Goal: Complete application form

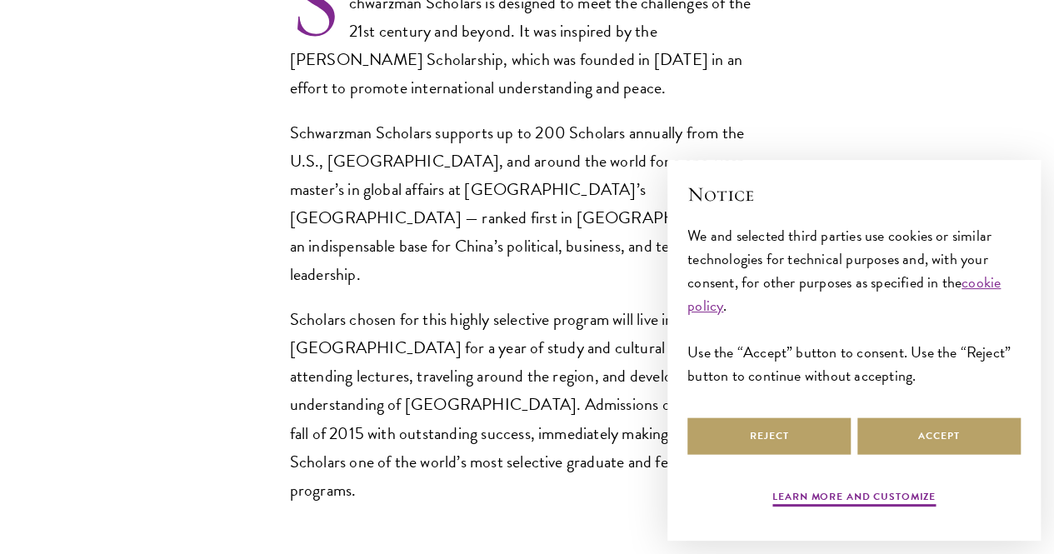
click at [808, 424] on button "Reject" at bounding box center [768, 435] width 163 height 37
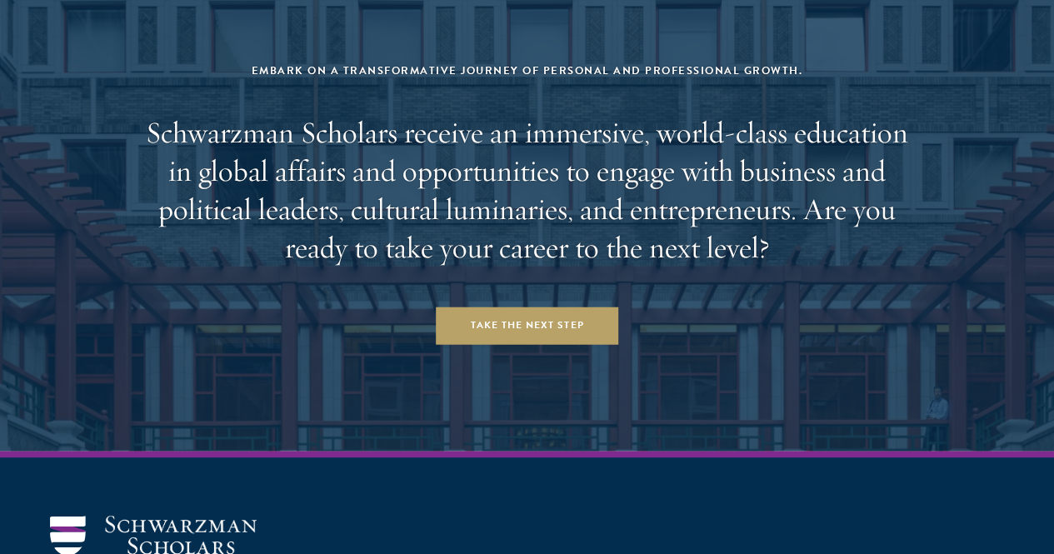
scroll to position [6544, 0]
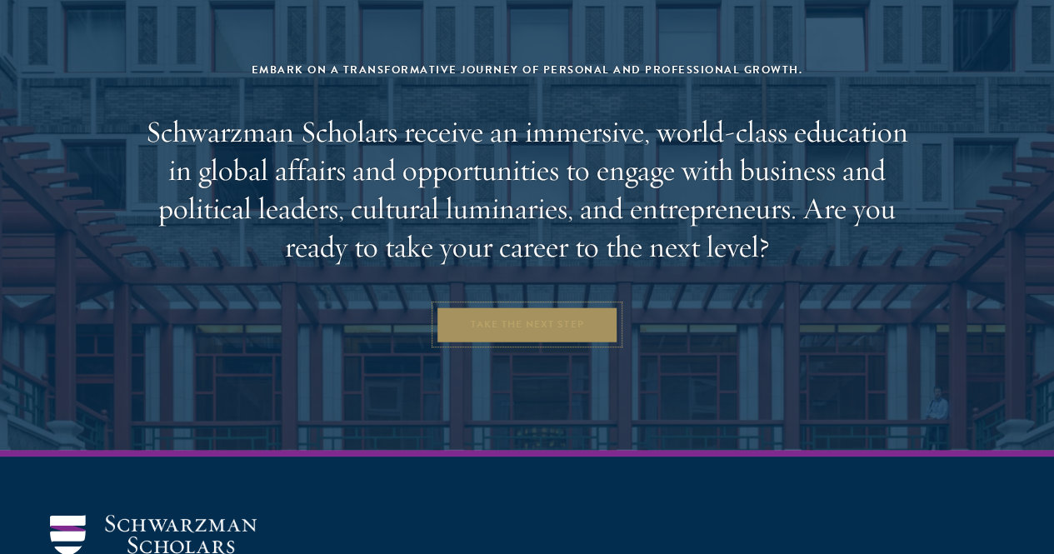
click at [531, 306] on link "Take the Next Step" at bounding box center [527, 324] width 183 height 37
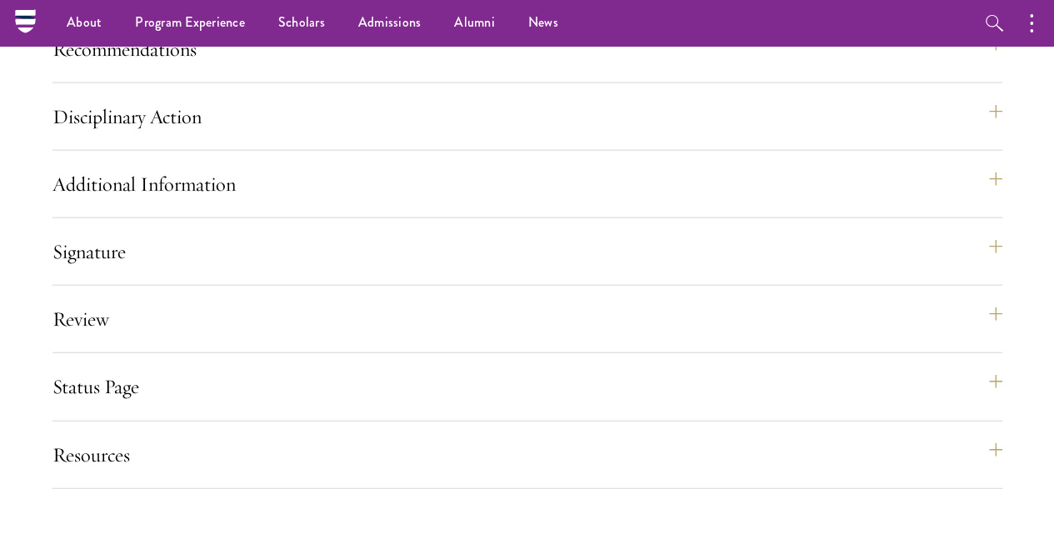
scroll to position [1860, 0]
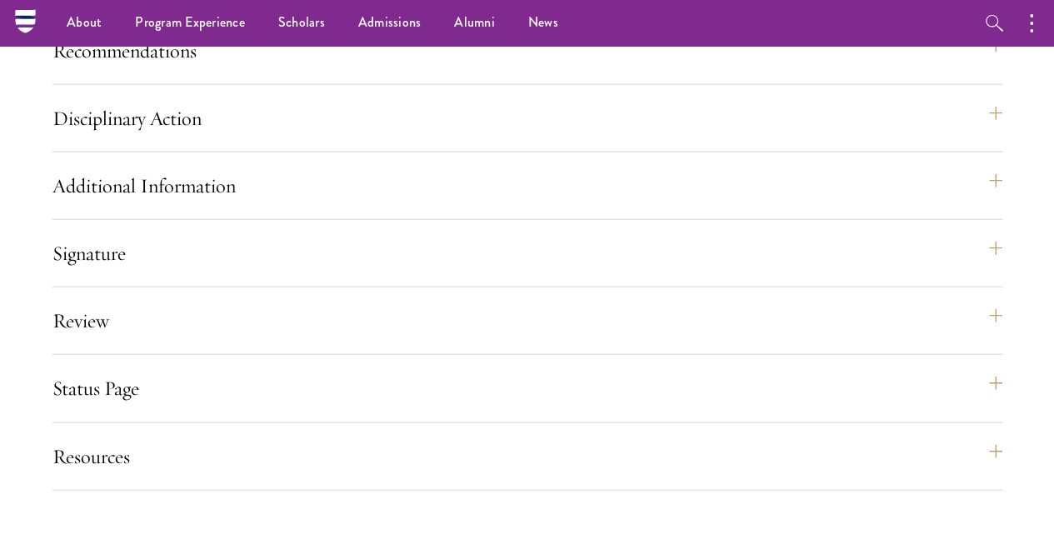
scroll to position [1854, 0]
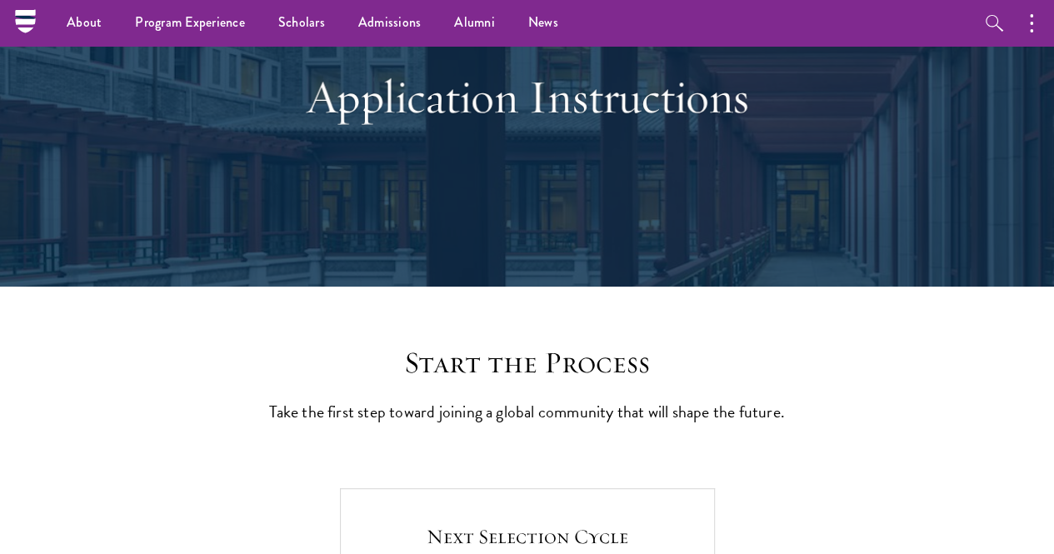
scroll to position [0, 0]
